Goal: Check status: Check status

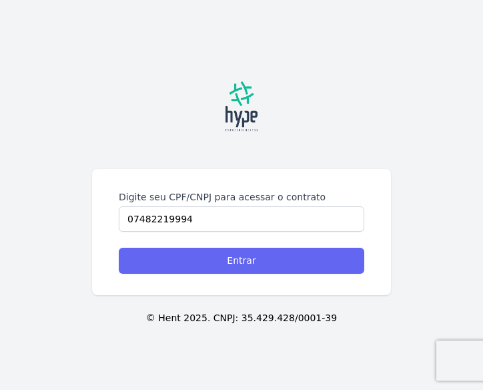
type input "07482219994"
click at [227, 260] on input "Entrar" at bounding box center [241, 260] width 245 height 26
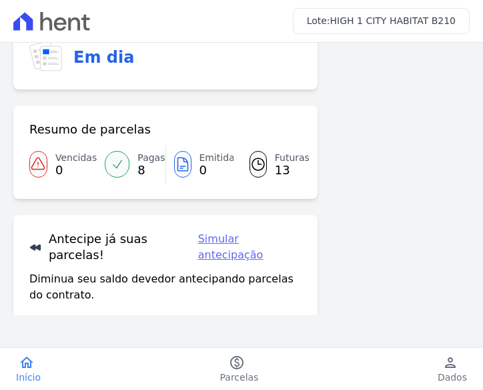
scroll to position [90, 0]
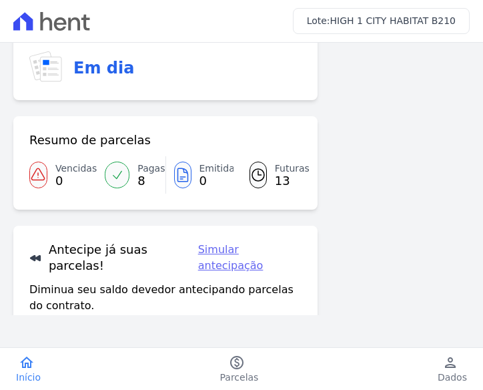
click at [145, 170] on span "Pagas" at bounding box center [150, 168] width 27 height 14
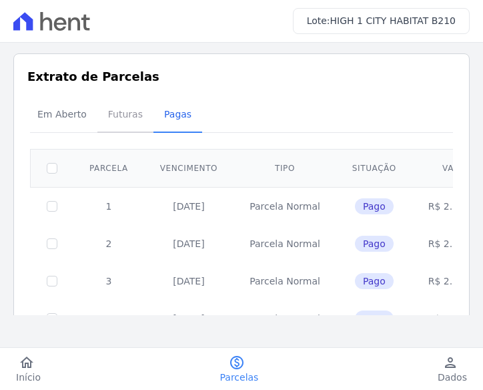
click at [104, 113] on span "Futuras" at bounding box center [125, 114] width 51 height 27
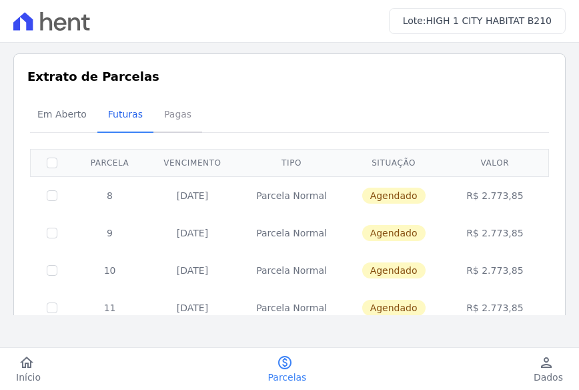
click at [172, 116] on span "Pagas" at bounding box center [177, 114] width 43 height 27
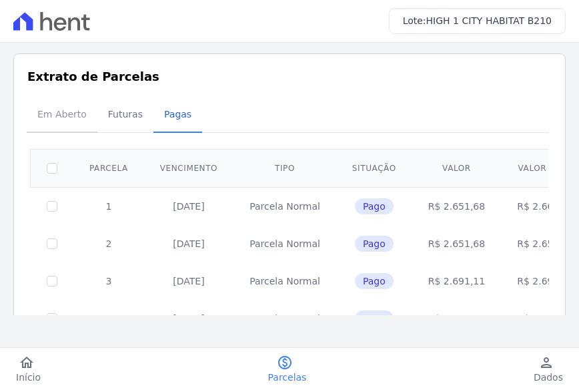
click at [74, 115] on span "Em Aberto" at bounding box center [61, 114] width 65 height 27
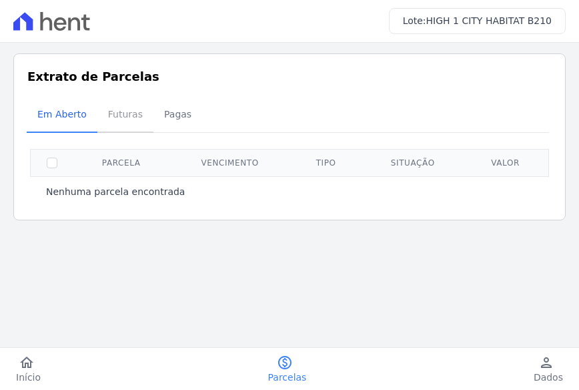
click at [128, 121] on span "Futuras" at bounding box center [125, 114] width 51 height 27
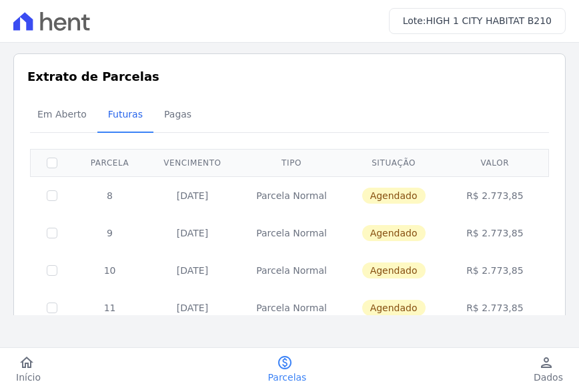
scroll to position [67, 0]
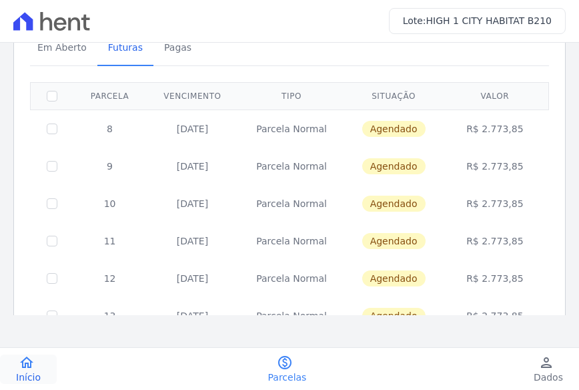
click at [28, 367] on icon "home" at bounding box center [27, 362] width 16 height 16
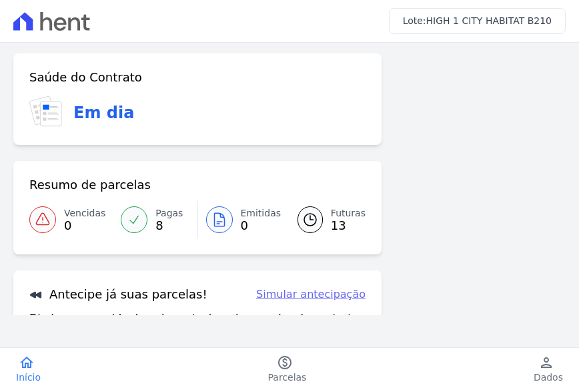
click at [310, 223] on icon at bounding box center [310, 219] width 12 height 12
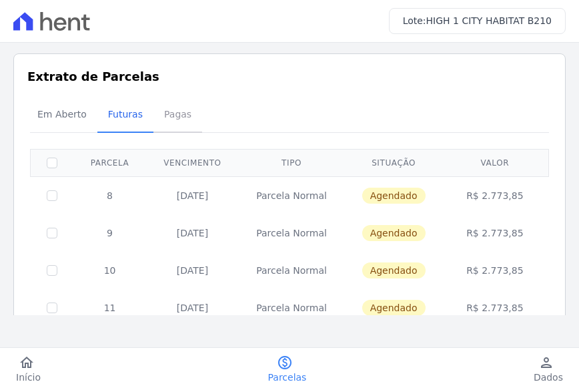
click at [160, 113] on span "Pagas" at bounding box center [177, 114] width 43 height 27
